Goal: Information Seeking & Learning: Check status

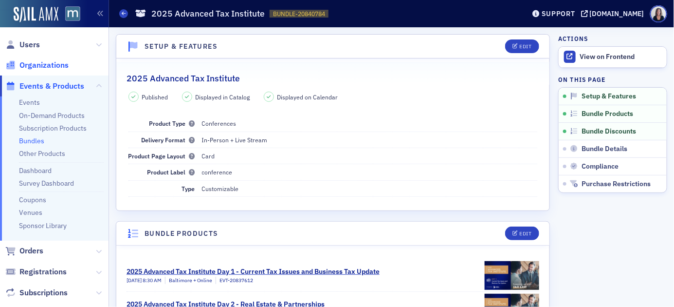
scroll to position [123, 0]
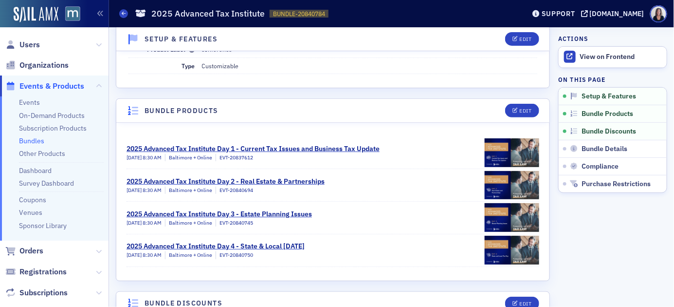
click at [50, 86] on span "Events & Products" at bounding box center [51, 86] width 65 height 11
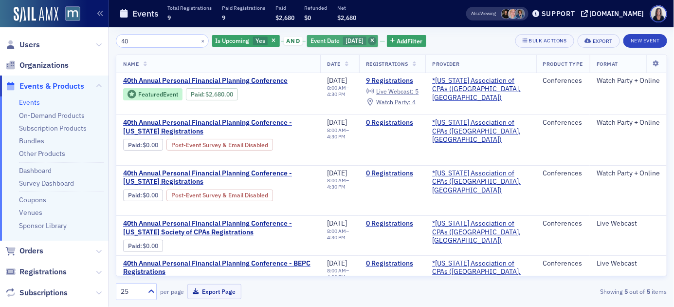
click at [374, 39] on icon "button" at bounding box center [372, 40] width 4 height 5
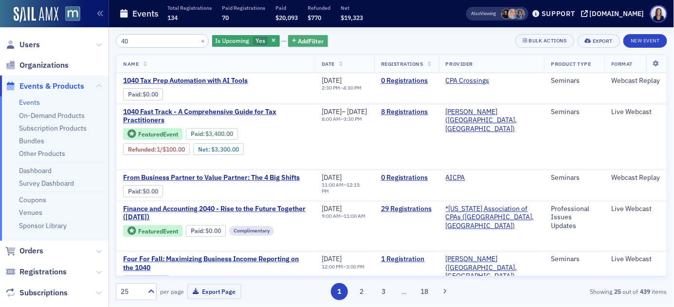
click at [311, 39] on span "Add Filter" at bounding box center [311, 41] width 26 height 9
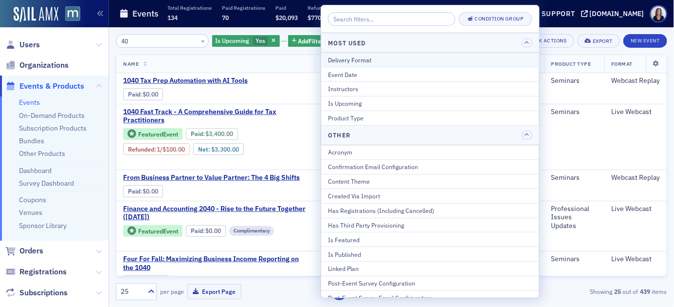
click at [369, 57] on div "Delivery Format" at bounding box center [430, 59] width 204 height 9
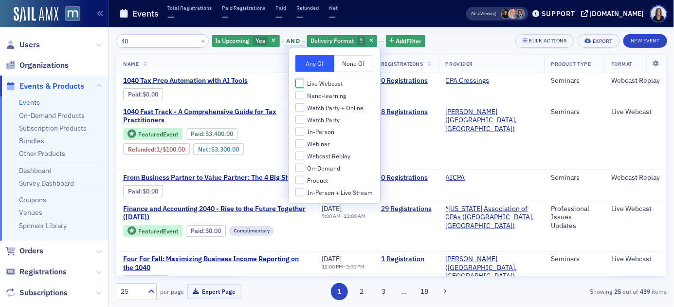
click at [303, 83] on input "Live Webcast" at bounding box center [299, 83] width 9 height 9
checkbox input "true"
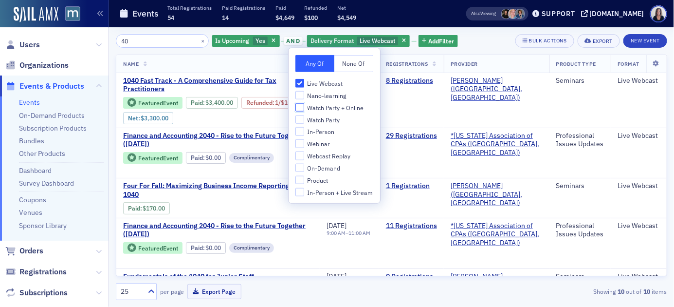
click at [304, 107] on input "Watch Party + Online" at bounding box center [299, 107] width 9 height 9
checkbox input "true"
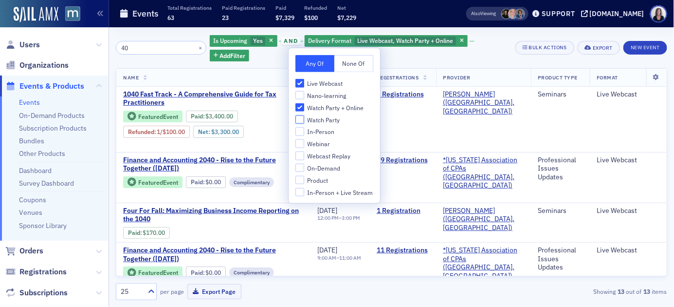
click at [302, 120] on input "Watch Party" at bounding box center [299, 119] width 9 height 9
checkbox input "true"
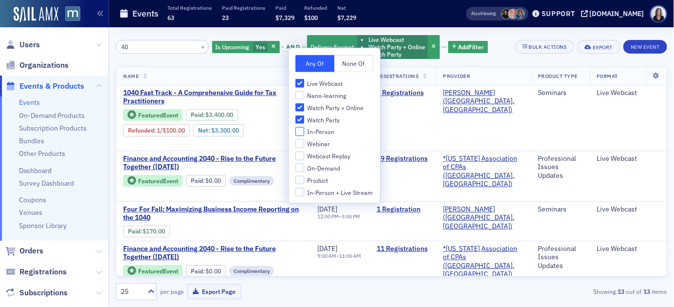
click at [301, 130] on input "In-Person" at bounding box center [299, 131] width 9 height 9
checkbox input "true"
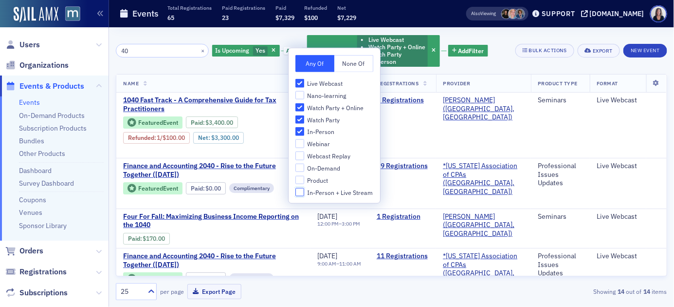
click at [300, 193] on input "In-Person + Live Stream" at bounding box center [299, 191] width 9 height 9
checkbox input "true"
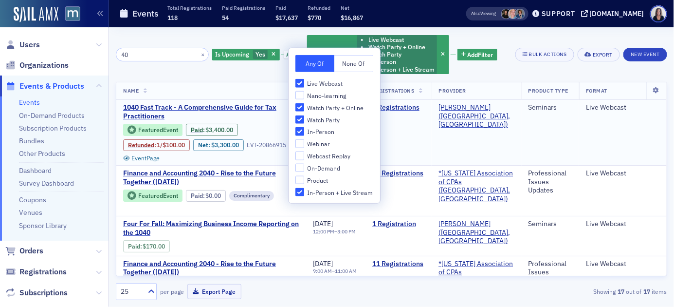
click at [414, 132] on td "8 Registrations" at bounding box center [399, 133] width 66 height 66
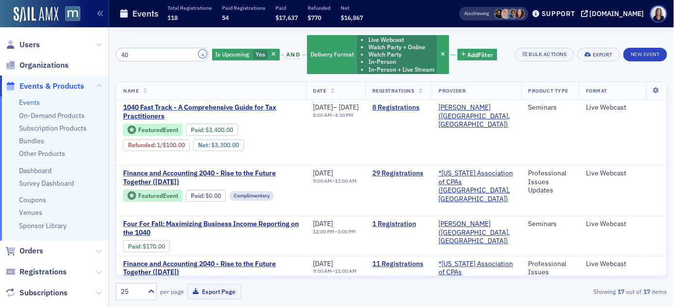
click at [199, 53] on button "×" at bounding box center [203, 54] width 9 height 9
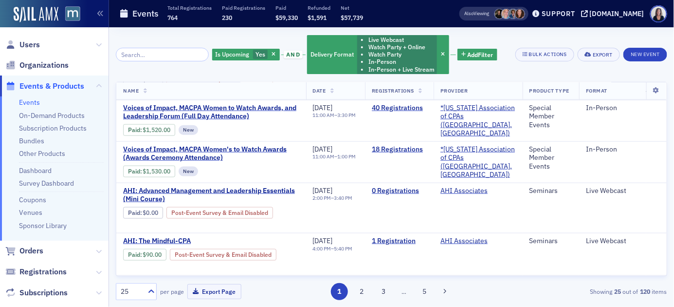
scroll to position [390, 0]
